Goal: Transaction & Acquisition: Download file/media

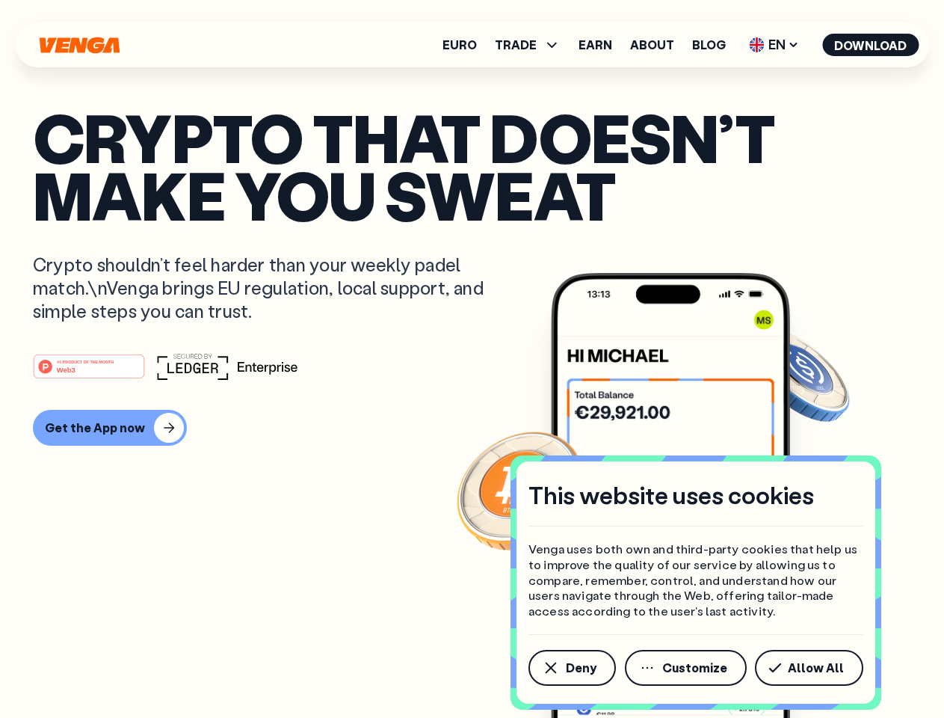
click at [472, 359] on div "#1 PRODUCT OF THE MONTH Web3" at bounding box center [472, 366] width 879 height 27
click at [571, 668] on span "Deny" at bounding box center [581, 668] width 31 height 12
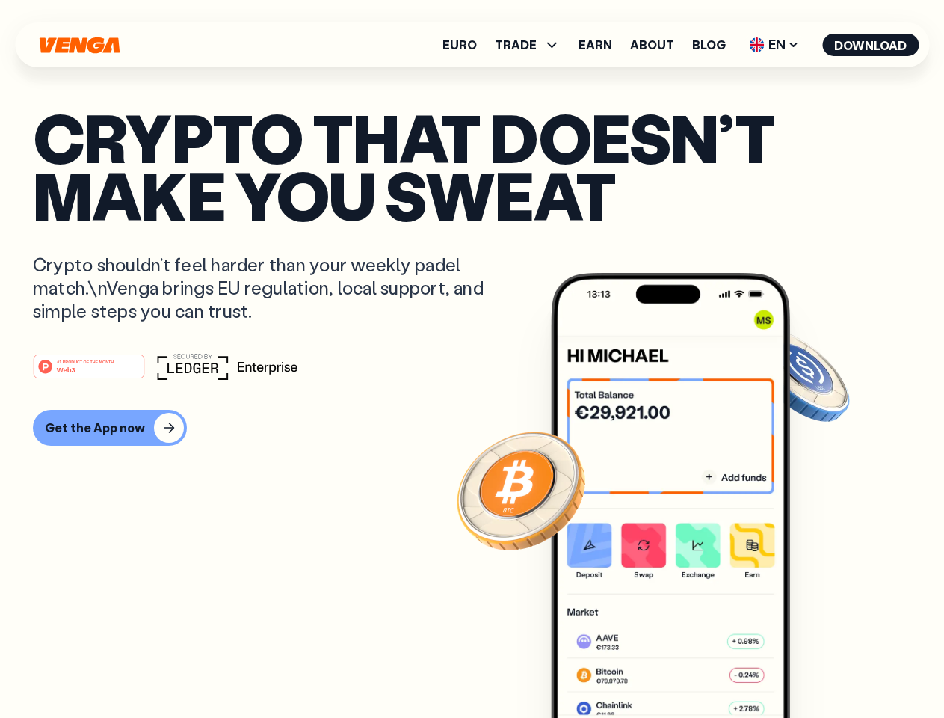
click at [687, 668] on img at bounding box center [670, 523] width 239 height 501
click at [812, 668] on article "Crypto that doesn’t make you sweat Crypto shouldn’t feel harder than your weekl…" at bounding box center [472, 388] width 879 height 561
click at [532, 45] on span "TRADE" at bounding box center [516, 45] width 42 height 12
click at [775, 45] on span "EN" at bounding box center [774, 45] width 61 height 24
click at [871, 45] on button "Download" at bounding box center [871, 45] width 96 height 22
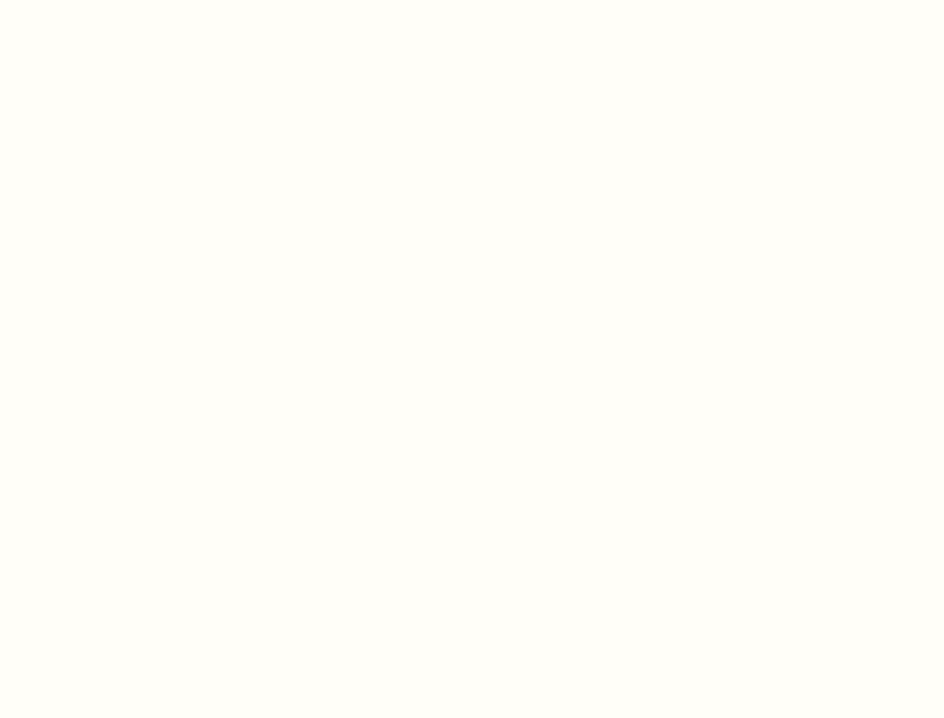
click at [472, 0] on html "This website uses cookies Venga uses both own and third-party cookies that help…" at bounding box center [472, 0] width 944 height 0
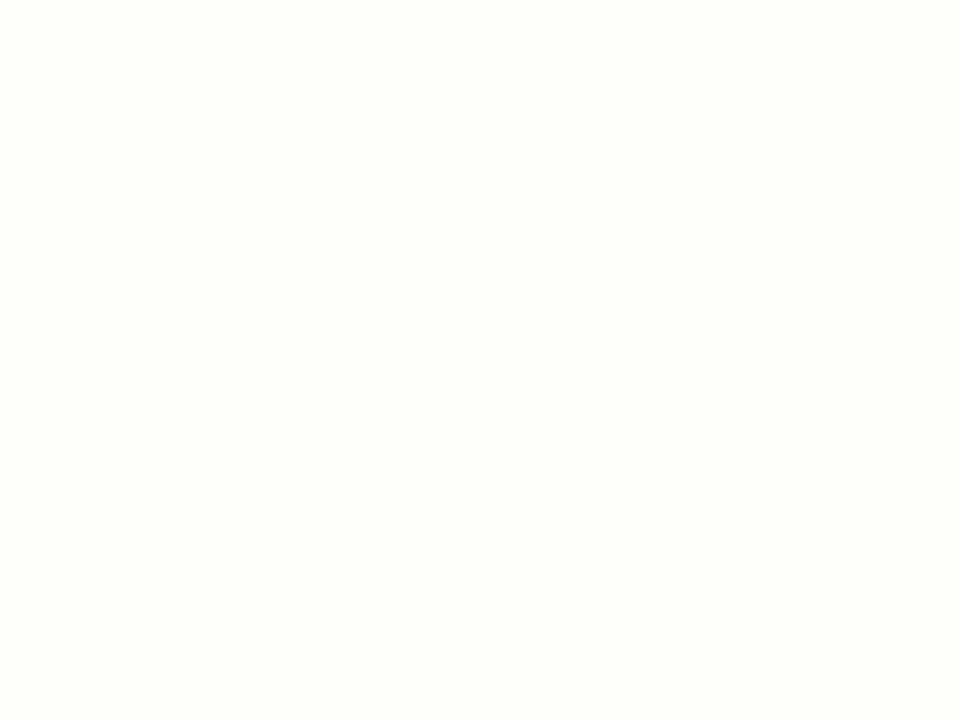
click at [108, 0] on html "This website uses cookies Venga uses both own and third-party cookies that help…" at bounding box center [478, 0] width 957 height 0
click at [91, 0] on html "This website uses cookies Venga uses both own and third-party cookies that help…" at bounding box center [478, 0] width 957 height 0
